Goal: Obtain resource: Obtain resource

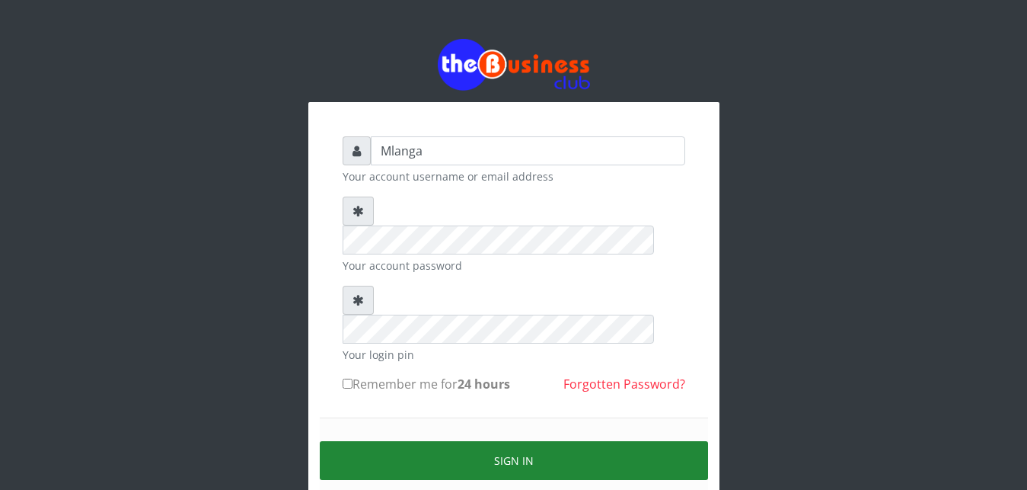
click at [497, 441] on button "Sign in" at bounding box center [514, 460] width 388 height 39
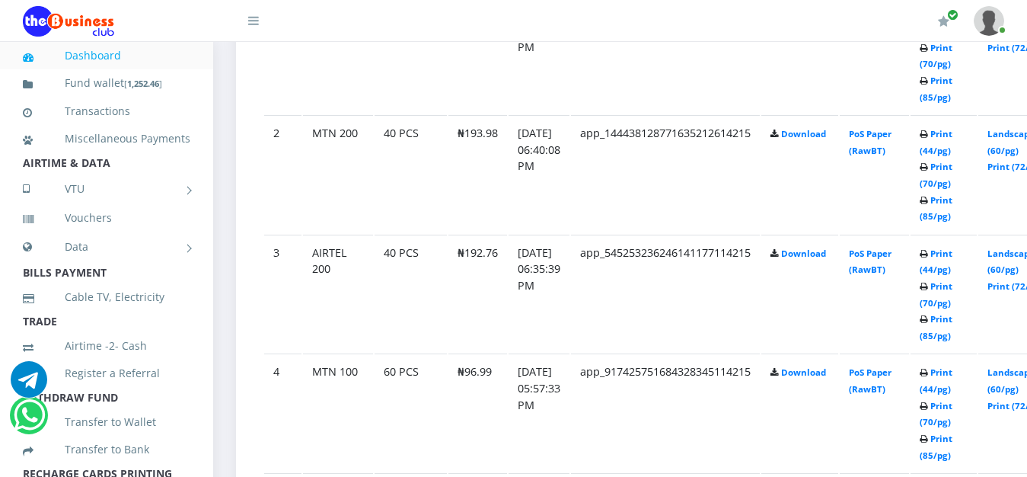
scroll to position [989, 0]
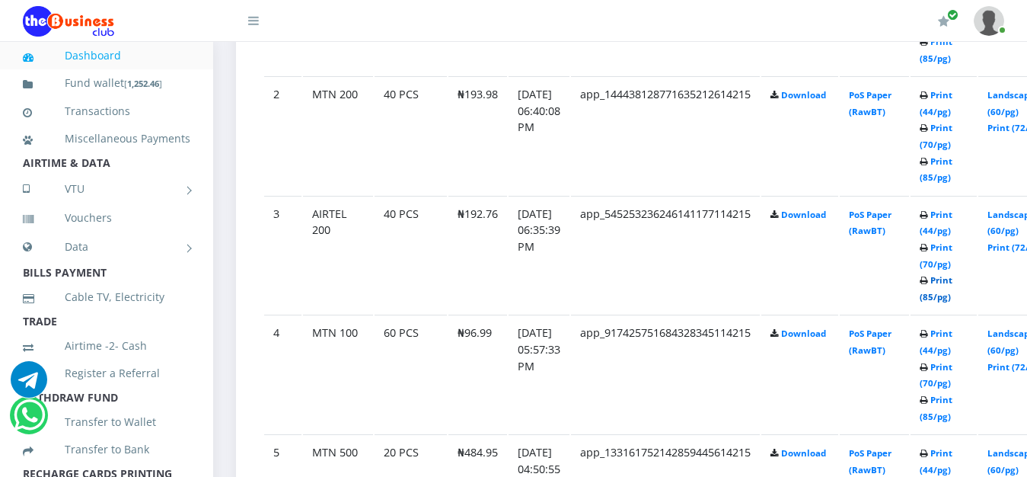
click at [953, 300] on link "Print (85/pg)" at bounding box center [936, 288] width 33 height 28
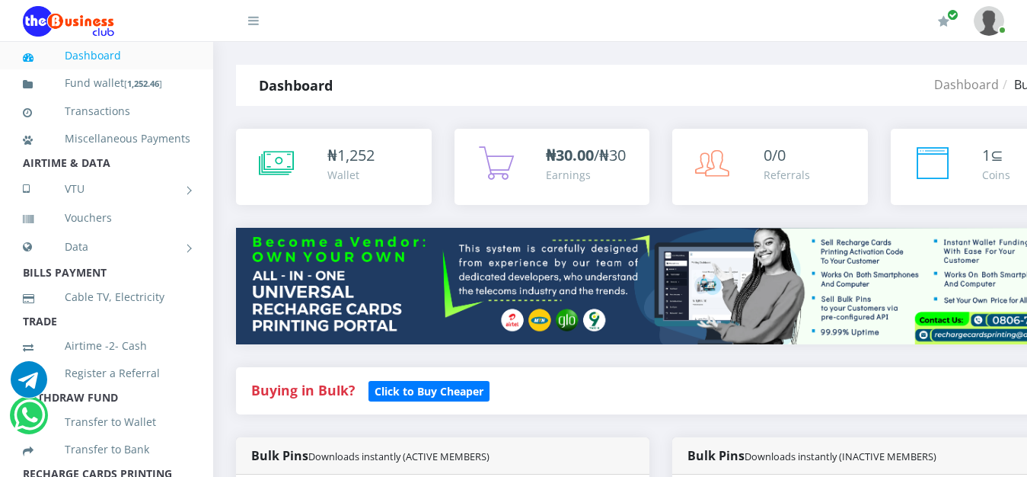
scroll to position [989, 0]
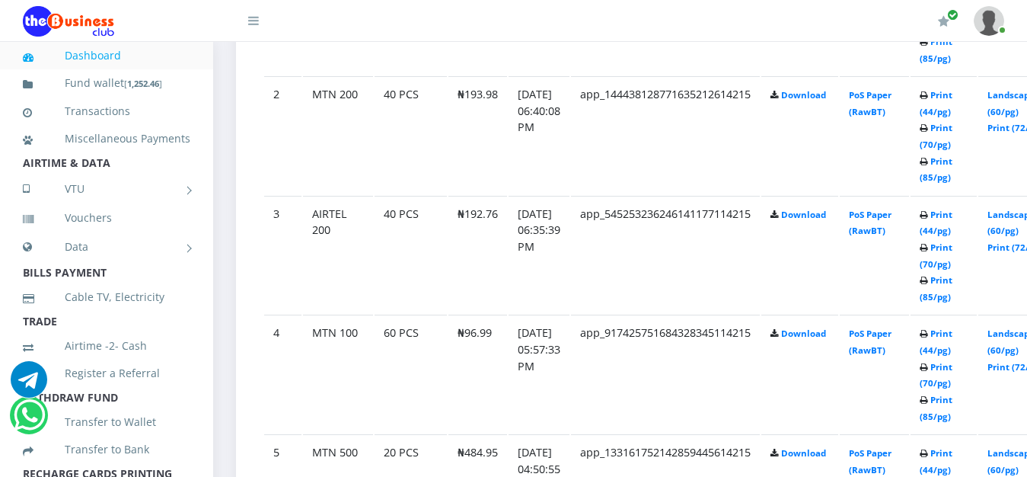
click at [928, 163] on icon at bounding box center [924, 162] width 8 height 9
click at [953, 165] on link "Print (85/pg)" at bounding box center [936, 169] width 33 height 28
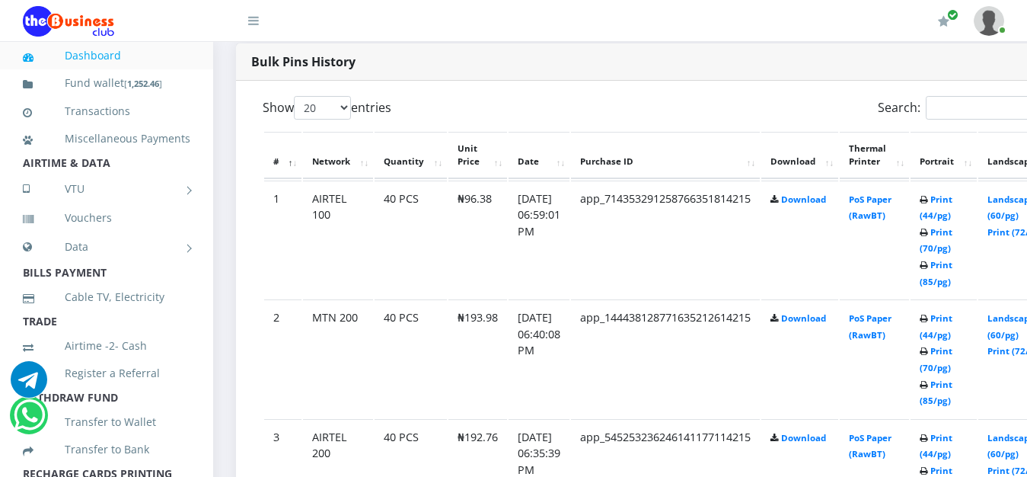
scroll to position [756, 0]
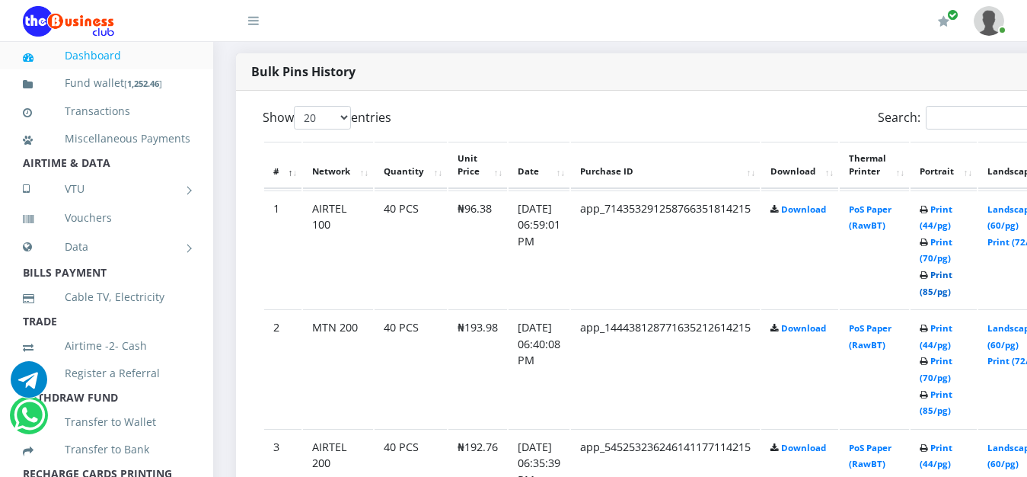
click at [953, 279] on link "Print (85/pg)" at bounding box center [936, 283] width 33 height 28
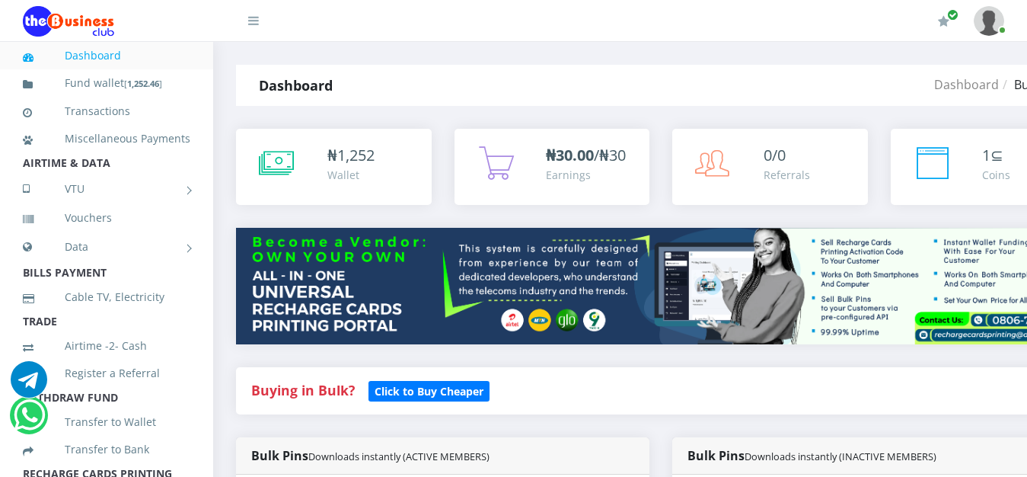
scroll to position [756, 0]
